Goal: Information Seeking & Learning: Find specific fact

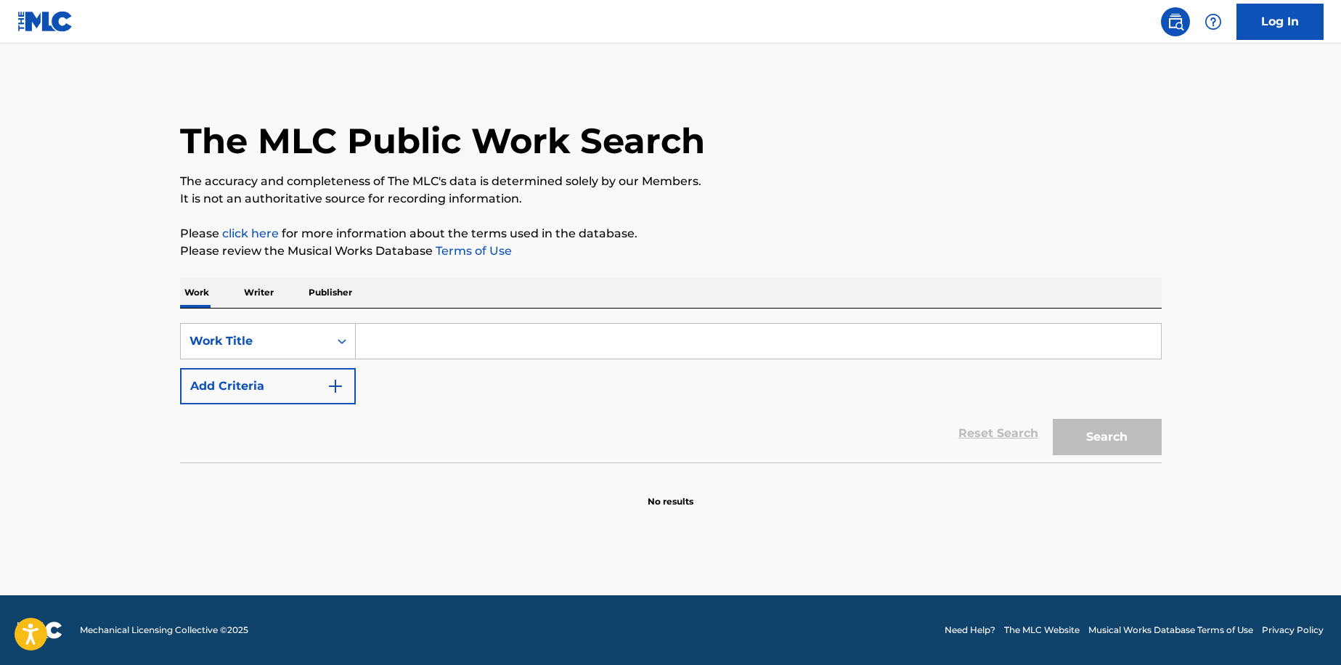
click at [433, 333] on input "Search Form" at bounding box center [758, 341] width 805 height 35
paste input "STARTING OVER"
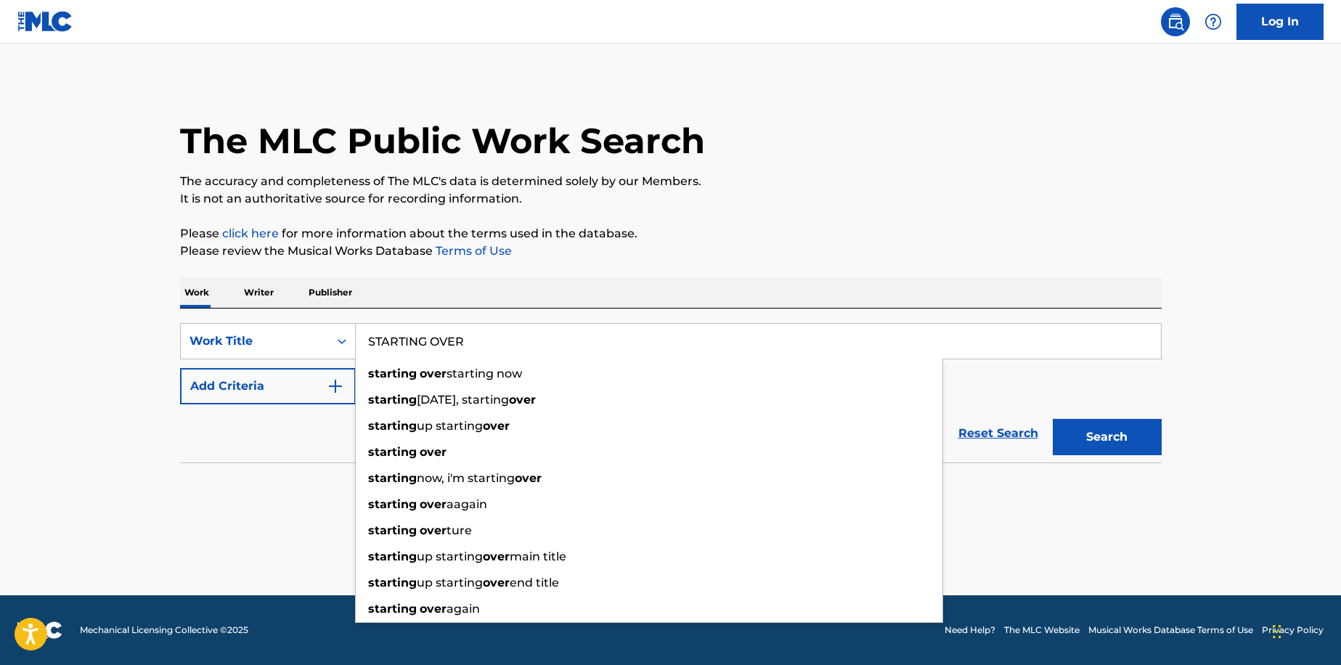
type input "STARTING OVER"
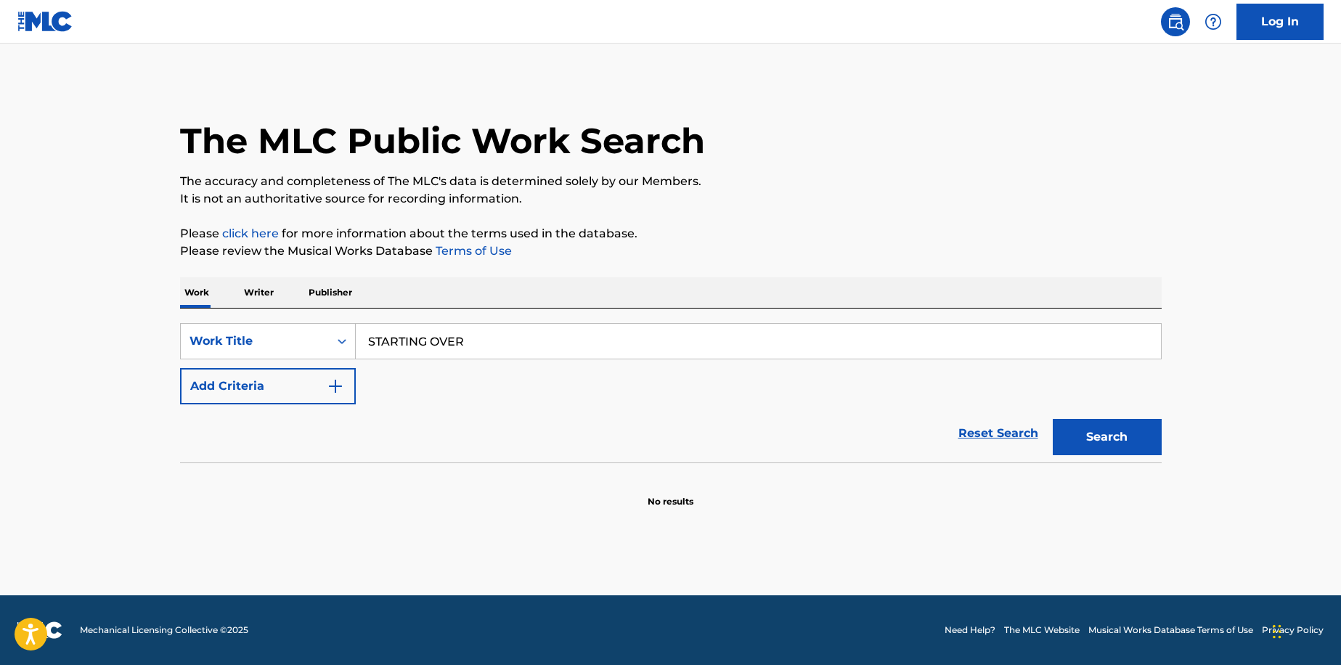
click at [213, 385] on button "Add Criteria" at bounding box center [268, 386] width 176 height 36
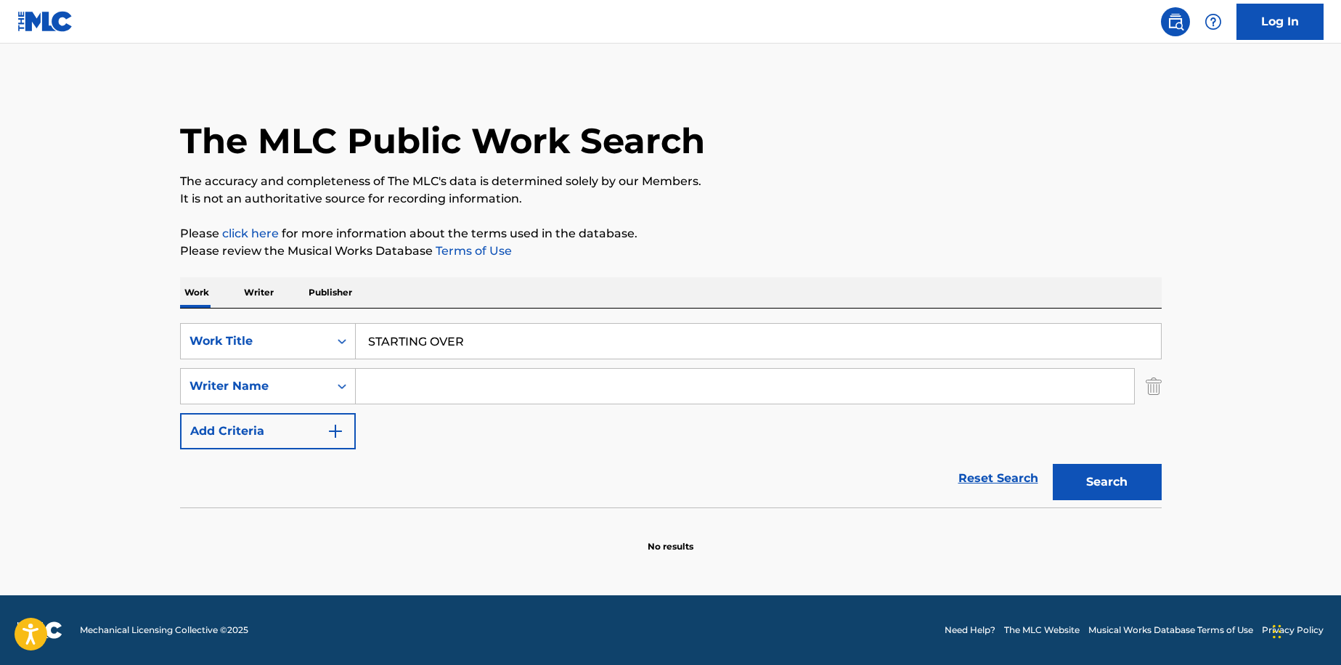
click at [415, 387] on input "Search Form" at bounding box center [745, 386] width 778 height 35
type input "o"
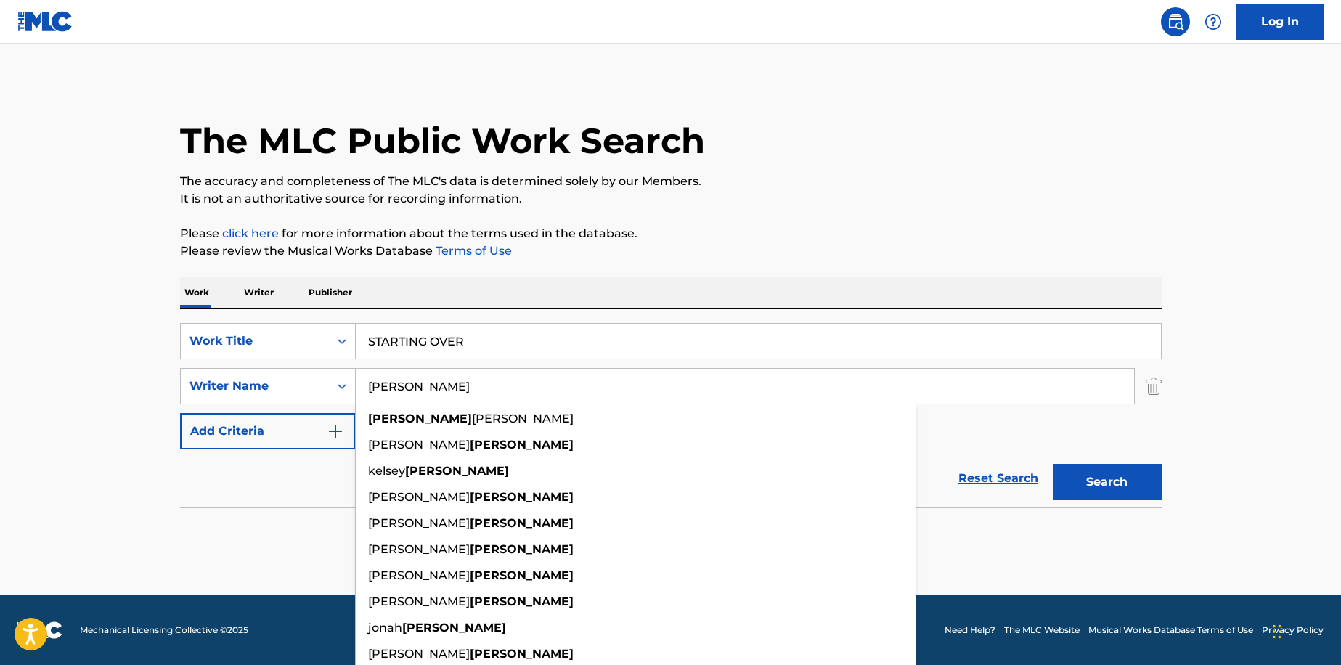
type input "[PERSON_NAME]"
click at [1126, 474] on button "Search" at bounding box center [1107, 482] width 109 height 36
